Goal: Information Seeking & Learning: Learn about a topic

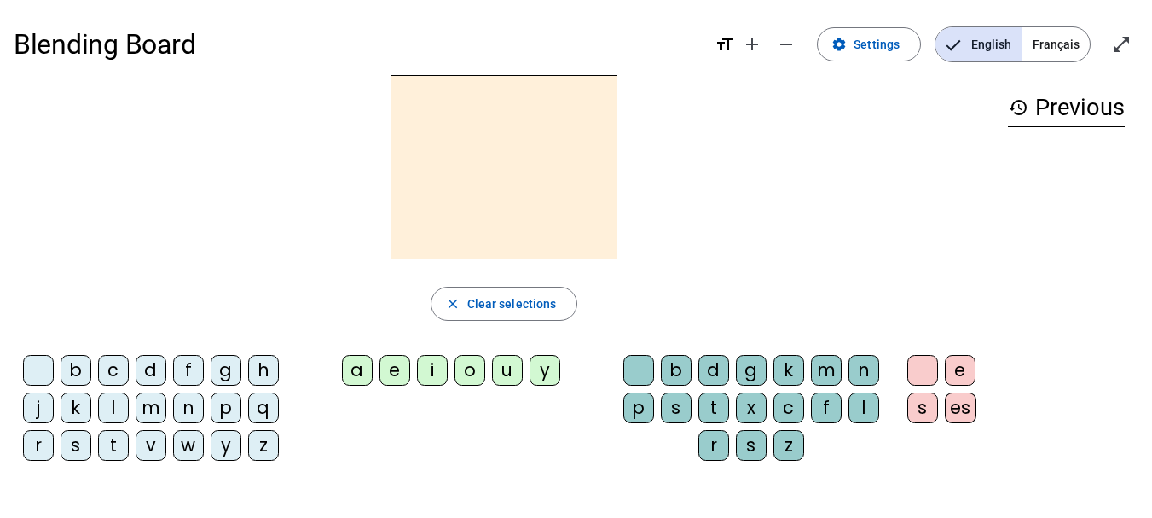
click at [1055, 37] on span "Français" at bounding box center [1056, 44] width 67 height 34
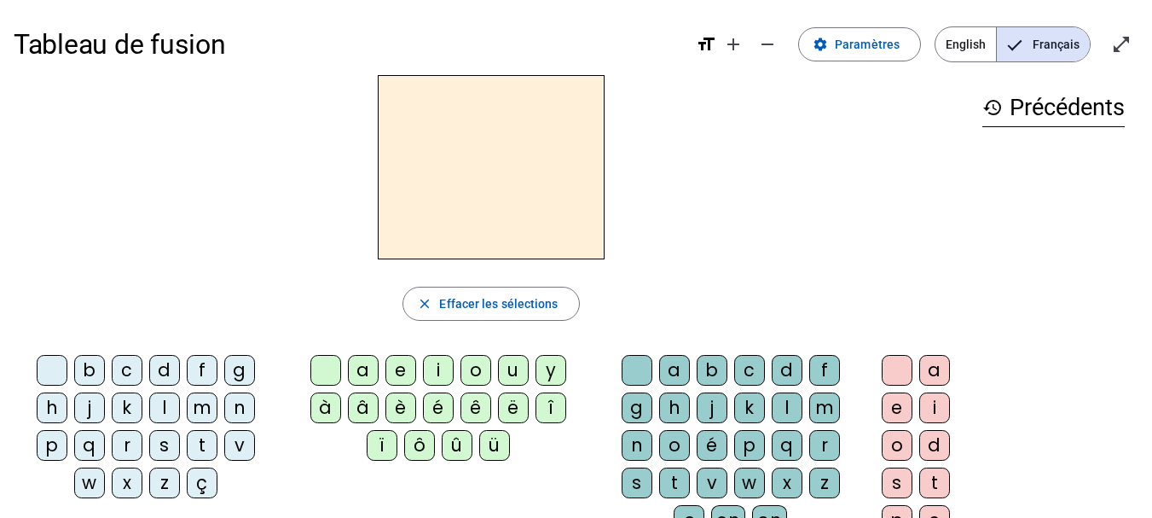
click at [163, 405] on div "l" at bounding box center [164, 407] width 31 height 31
click at [362, 372] on div "a" at bounding box center [363, 370] width 31 height 31
click at [400, 370] on div "e" at bounding box center [400, 370] width 31 height 31
click at [456, 443] on div "û" at bounding box center [457, 445] width 31 height 31
click at [519, 368] on div "u" at bounding box center [513, 370] width 31 height 31
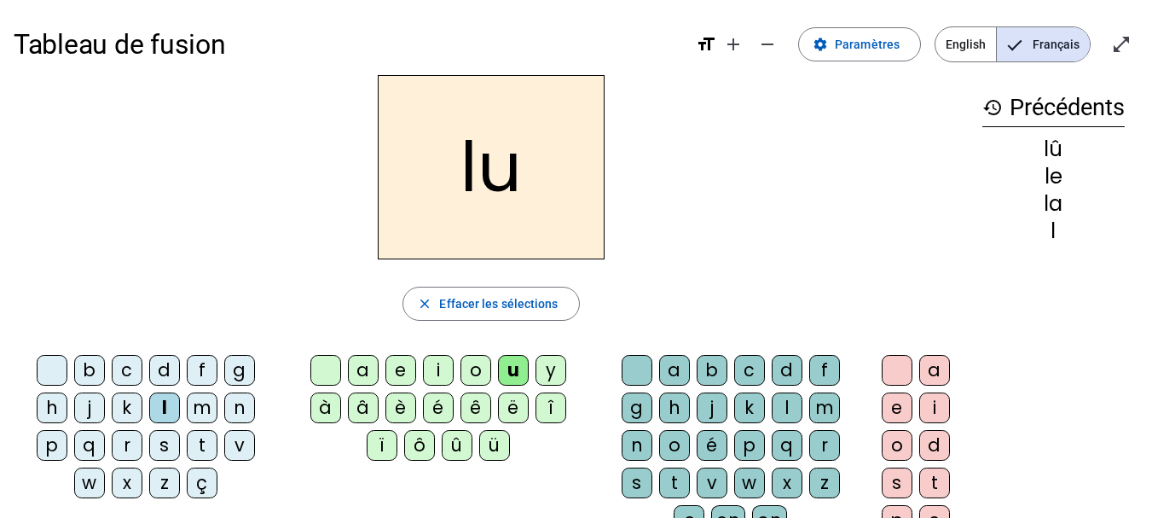
click at [200, 443] on div "t" at bounding box center [202, 445] width 31 height 31
click at [401, 370] on div "e" at bounding box center [400, 370] width 31 height 31
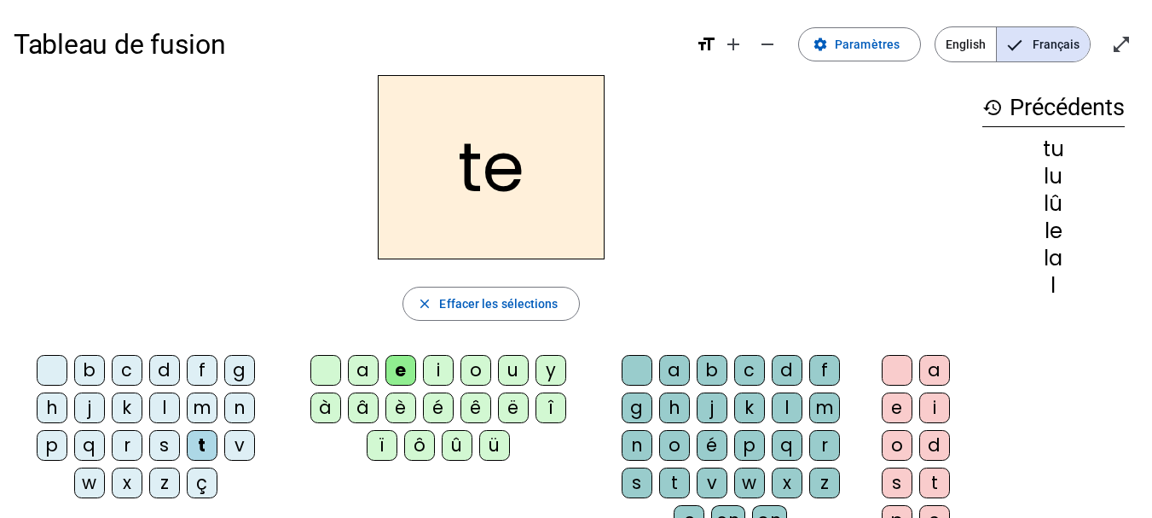
click at [361, 368] on div "a" at bounding box center [363, 370] width 31 height 31
